Goal: Information Seeking & Learning: Learn about a topic

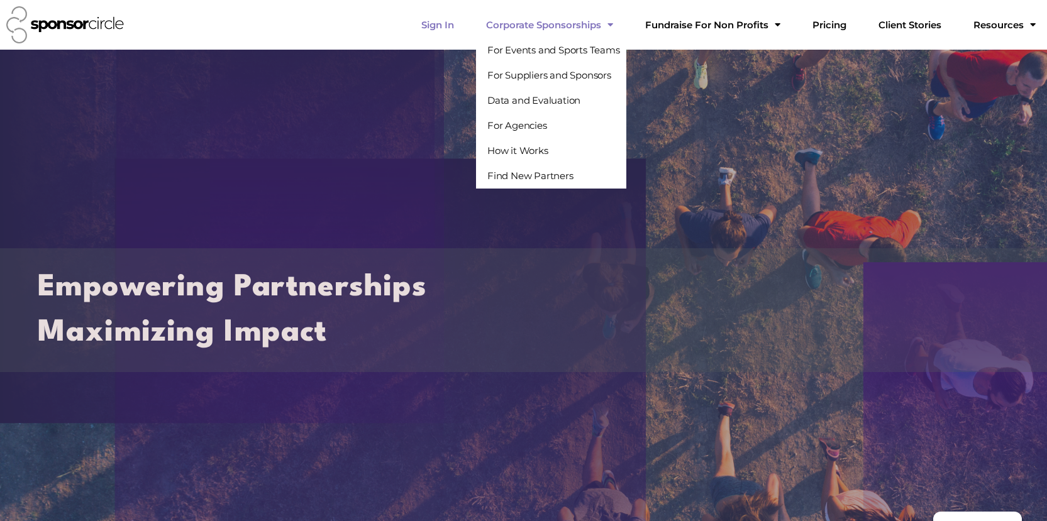
click at [464, 24] on link "Sign In" at bounding box center [437, 25] width 53 height 25
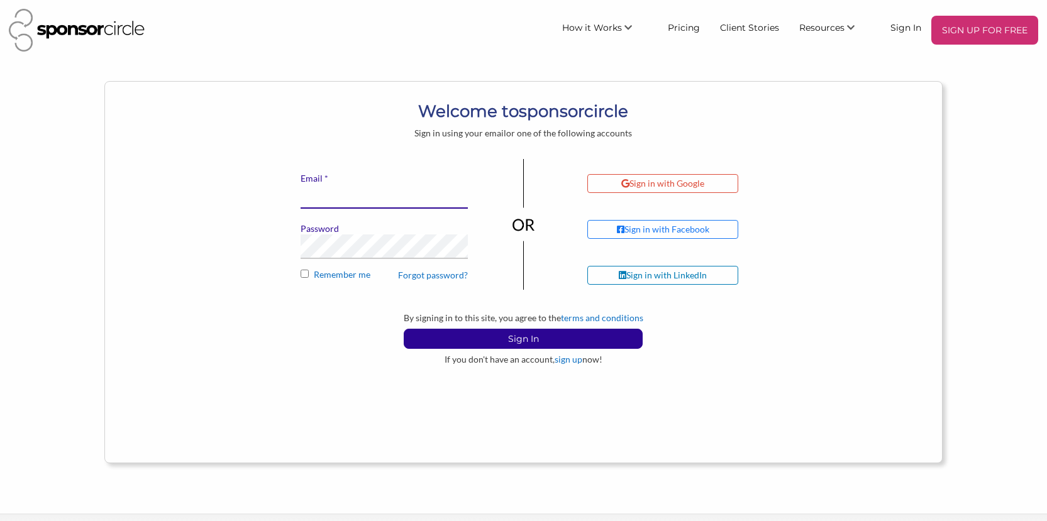
click at [389, 194] on input "* Email" at bounding box center [384, 196] width 167 height 25
type input "accounting@niagarawinefestival.com"
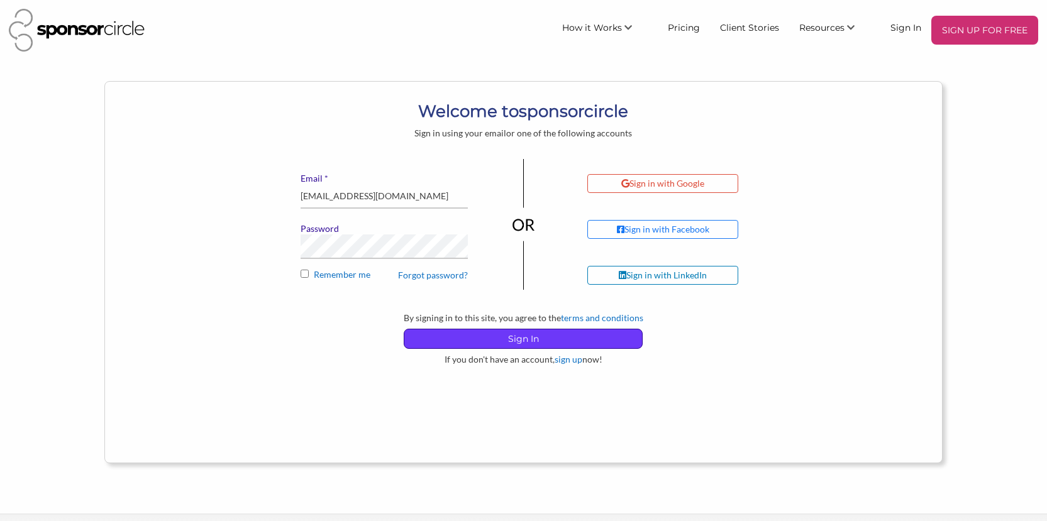
click at [492, 341] on p "Sign In" at bounding box center [523, 338] width 238 height 19
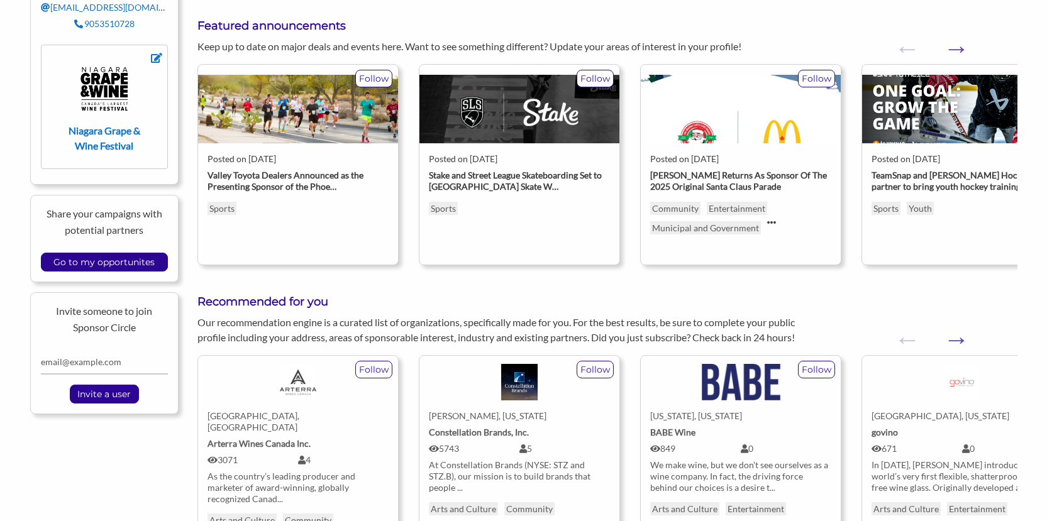
scroll to position [377, 0]
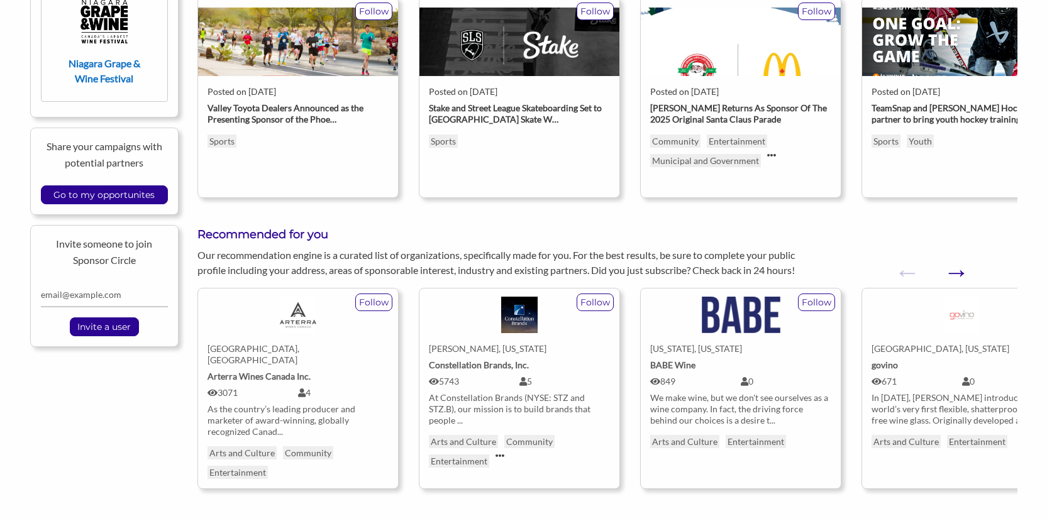
click at [956, 269] on button "Next" at bounding box center [949, 266] width 13 height 13
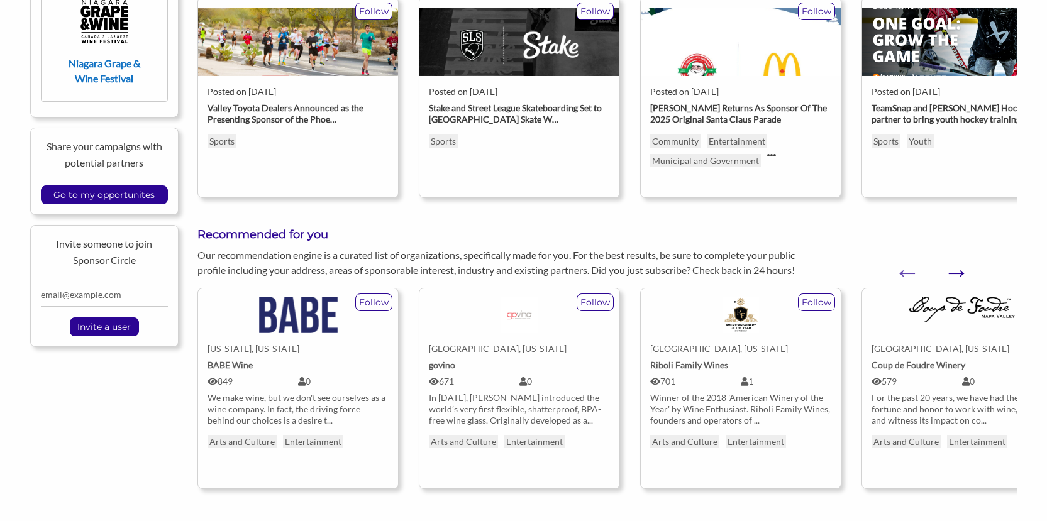
click at [956, 268] on button "Next" at bounding box center [949, 266] width 13 height 13
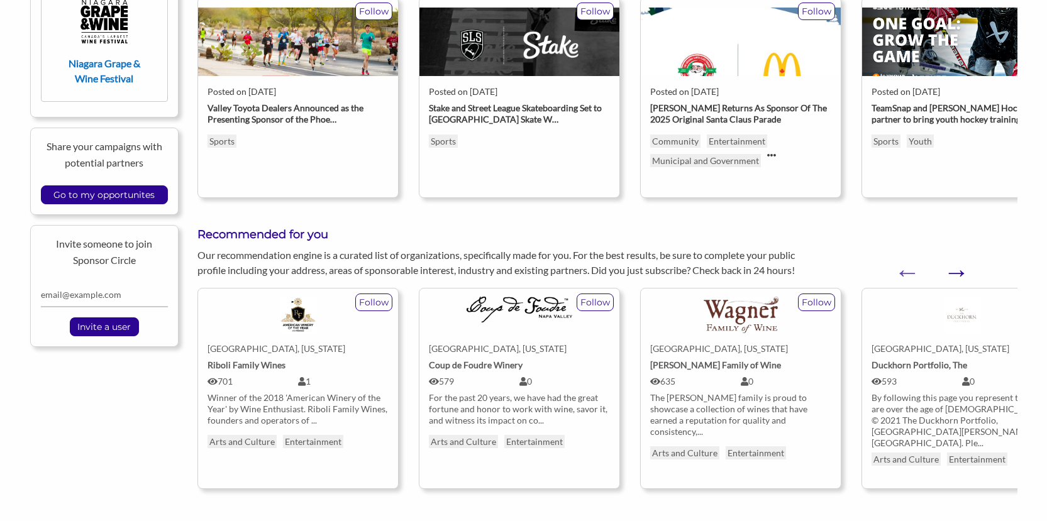
click at [956, 268] on button "Next" at bounding box center [949, 266] width 13 height 13
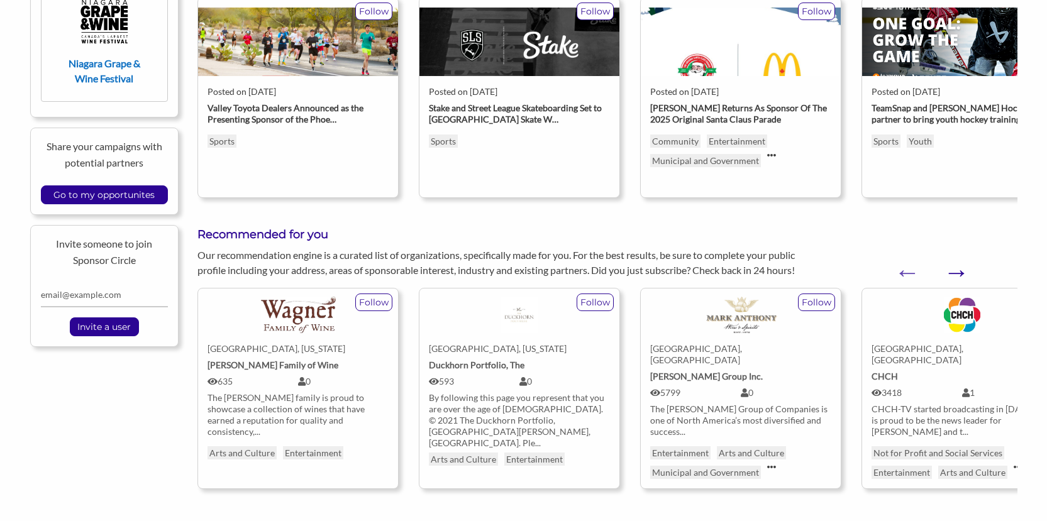
click at [956, 268] on button "Next" at bounding box center [949, 266] width 13 height 13
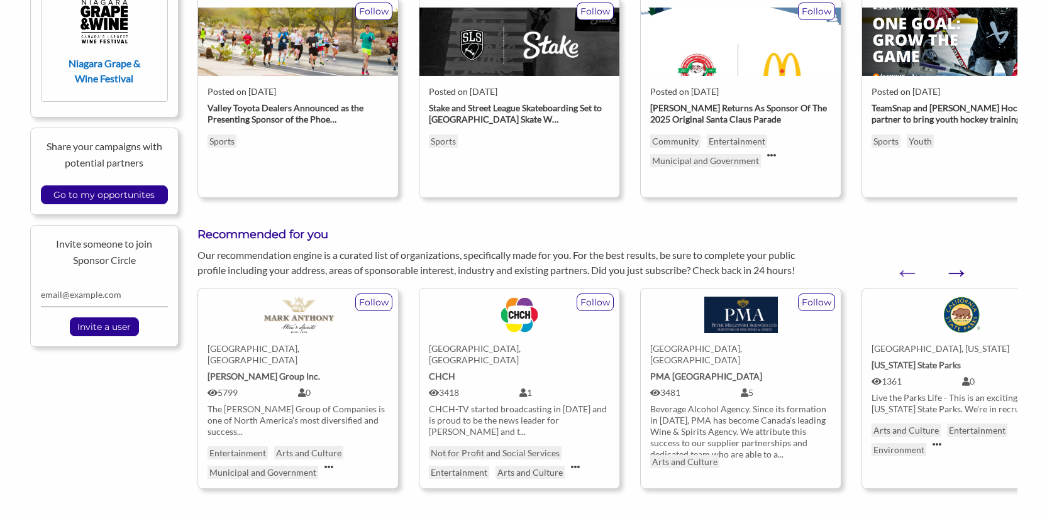
click at [751, 326] on img at bounding box center [741, 315] width 74 height 36
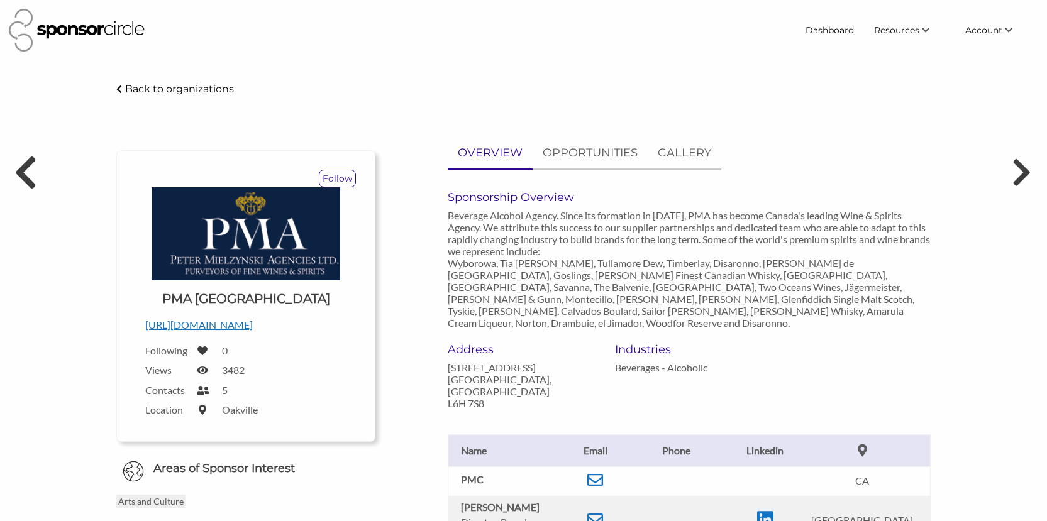
click at [21, 162] on icon at bounding box center [25, 172] width 23 height 38
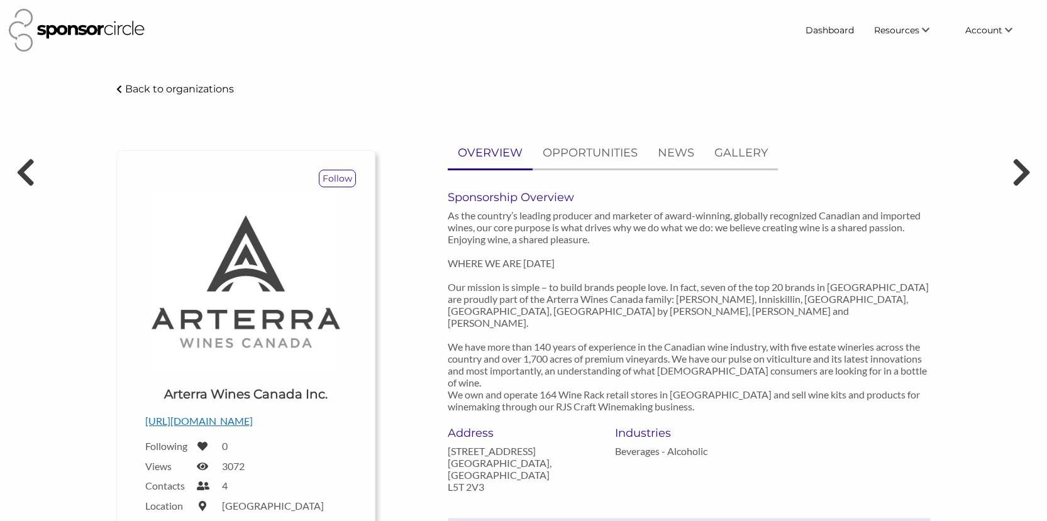
click at [157, 86] on p "Back to organizations" at bounding box center [179, 89] width 109 height 12
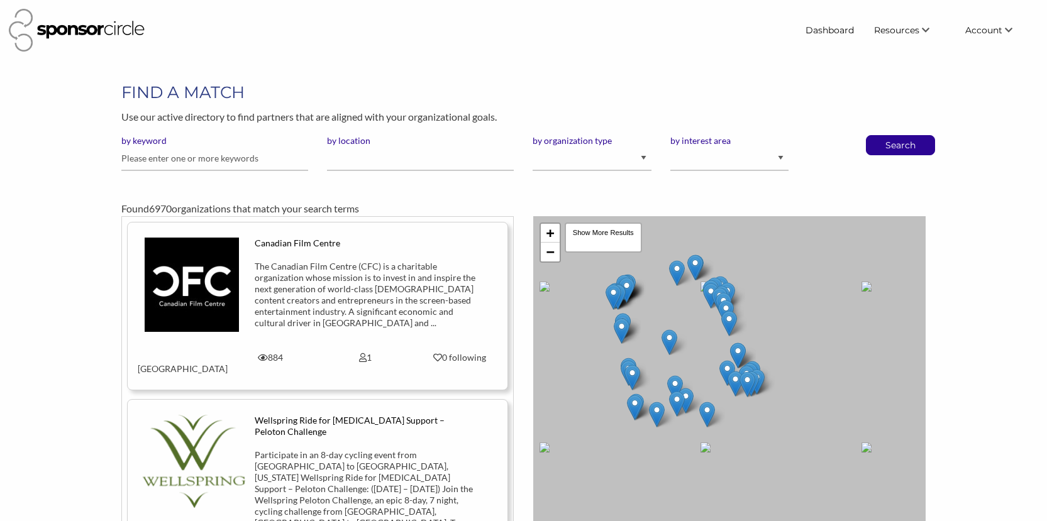
click at [974, 294] on div "FIND A MATCH Use our active directory to find partners that are aligned with yo…" at bounding box center [524, 319] width 1006 height 477
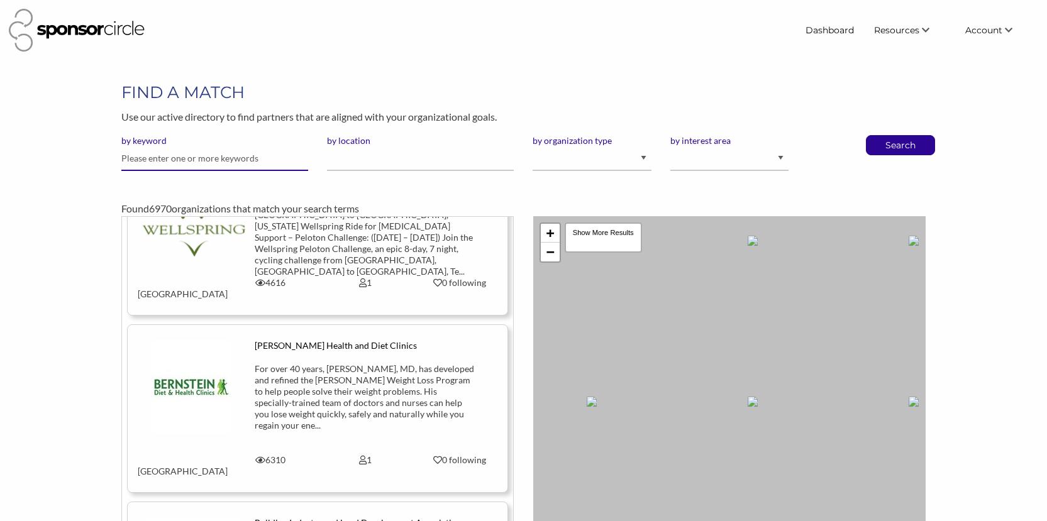
click at [219, 160] on input "text" at bounding box center [214, 158] width 187 height 25
type input "paramount"
click at [880, 136] on button "Search" at bounding box center [900, 145] width 41 height 19
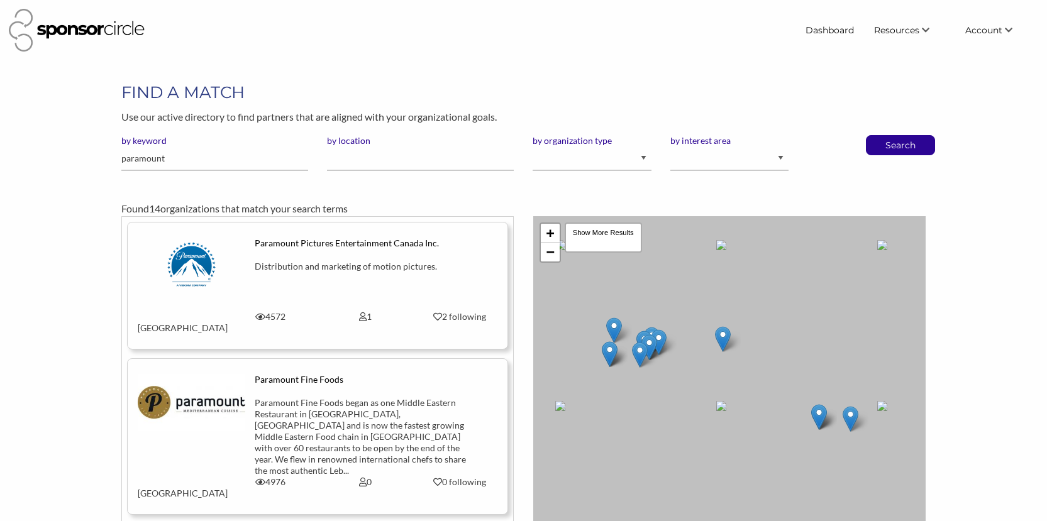
click at [455, 380] on div "Paramount Fine Foods" at bounding box center [365, 385] width 221 height 23
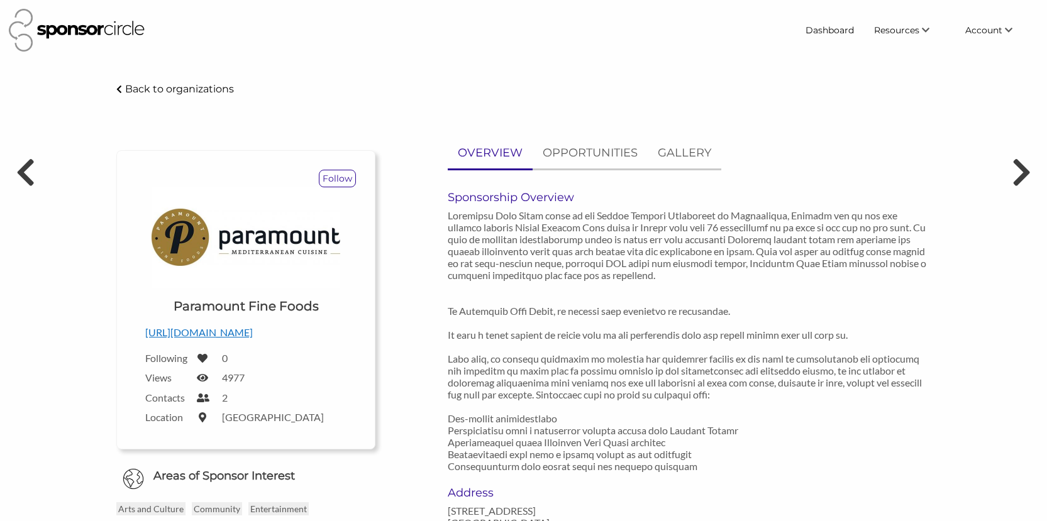
click at [130, 86] on p "Back to organizations" at bounding box center [179, 89] width 109 height 12
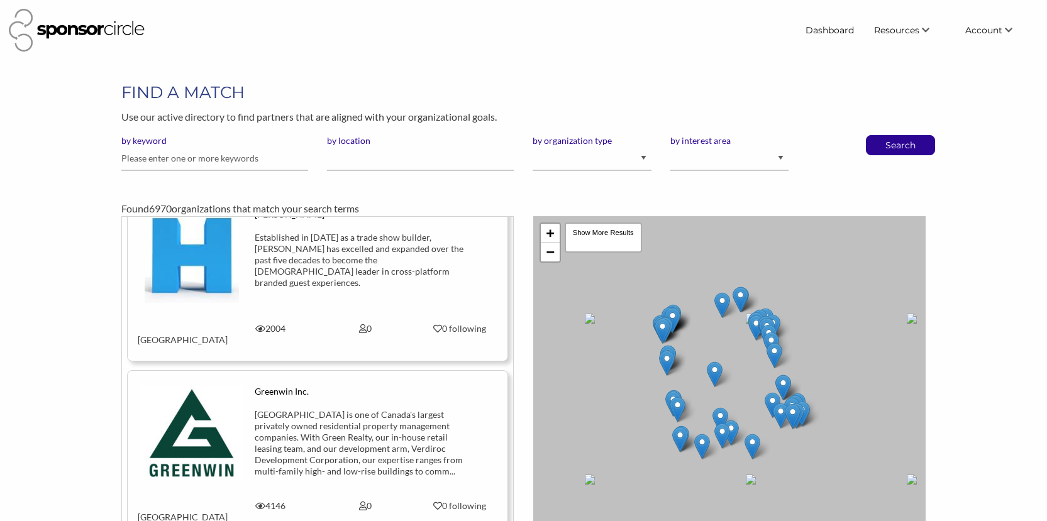
scroll to position [943, 0]
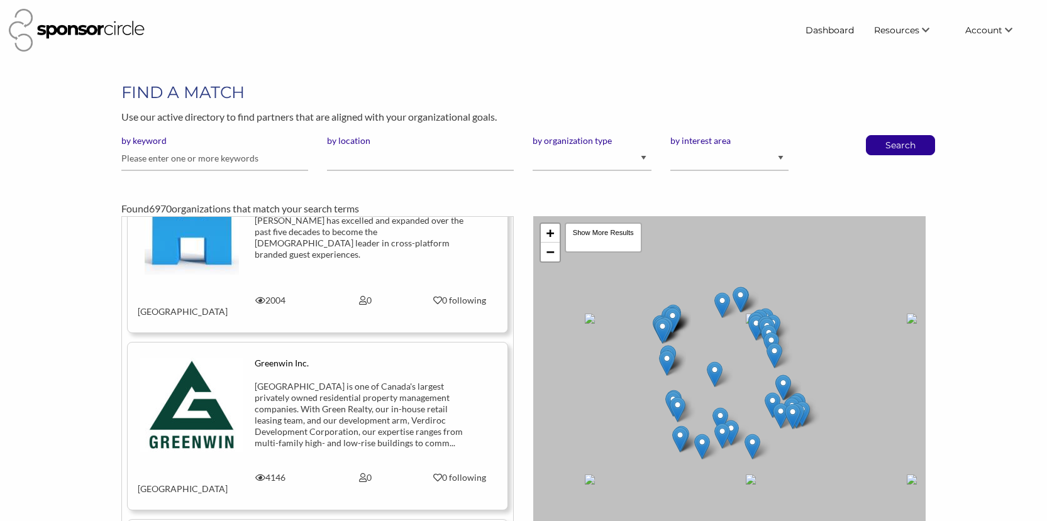
click at [321, 381] on div "[GEOGRAPHIC_DATA] is one of Canada's largest privately owned residential proper…" at bounding box center [365, 415] width 221 height 68
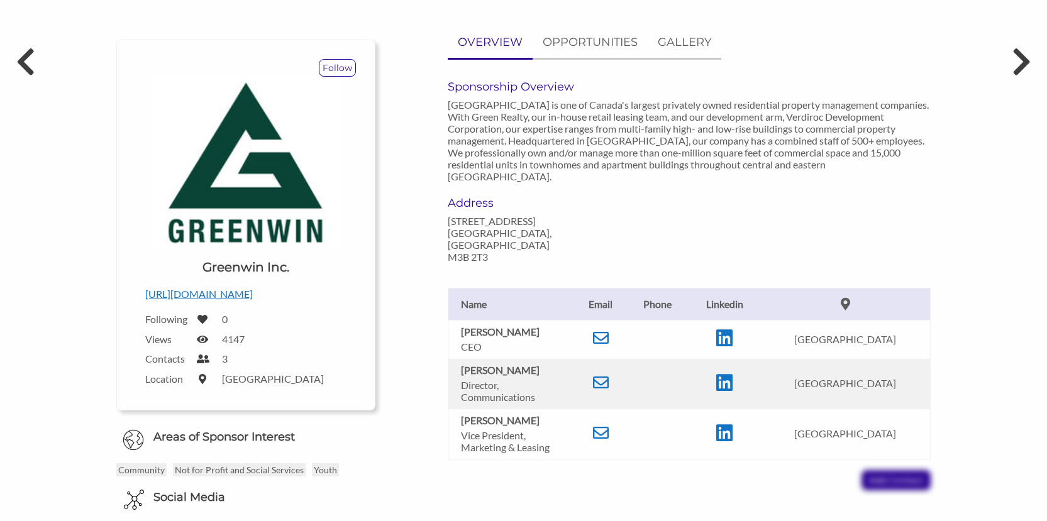
scroll to position [126, 0]
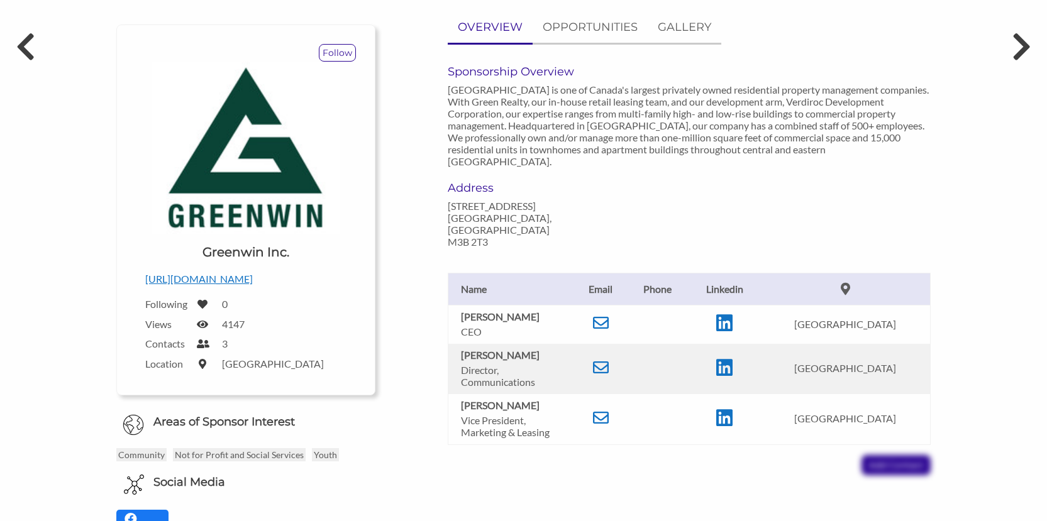
click at [226, 279] on p "http://www.greenwin.ca/" at bounding box center [245, 279] width 201 height 16
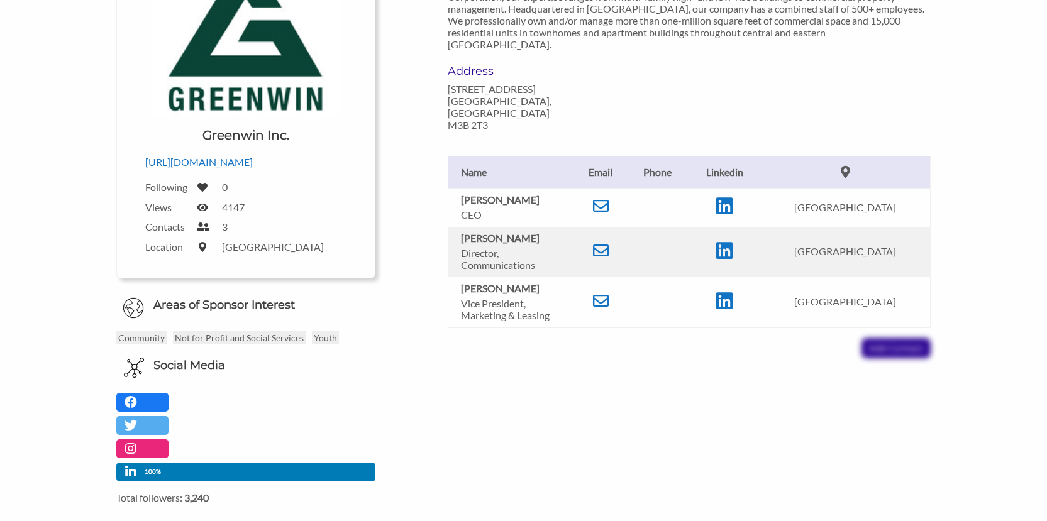
scroll to position [0, 0]
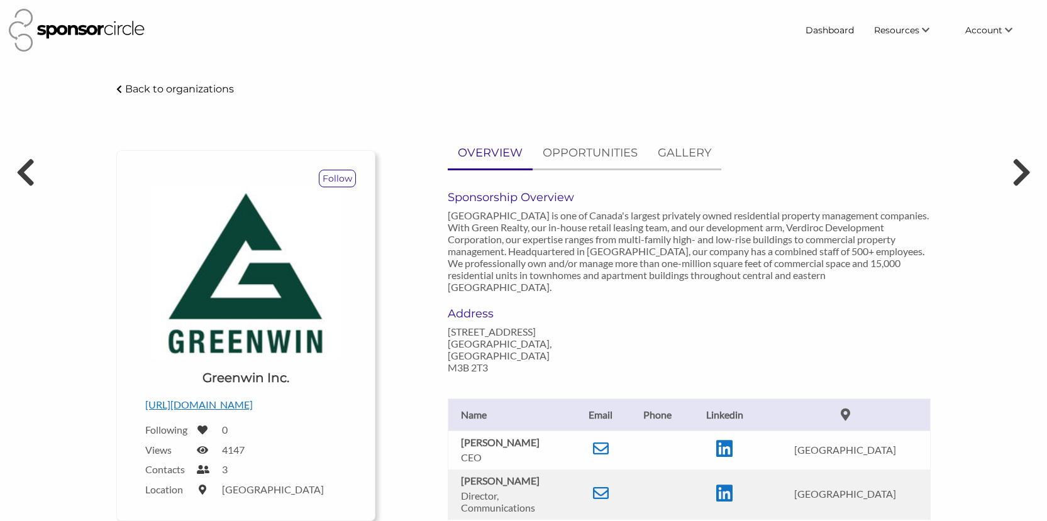
click at [160, 90] on p "Back to organizations" at bounding box center [179, 89] width 109 height 12
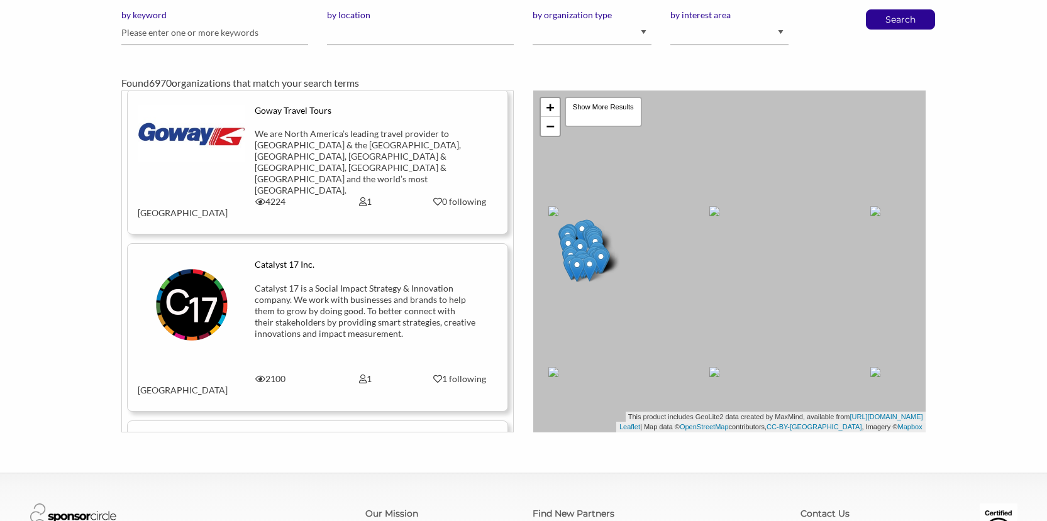
scroll to position [3081, 0]
